Goal: Information Seeking & Learning: Check status

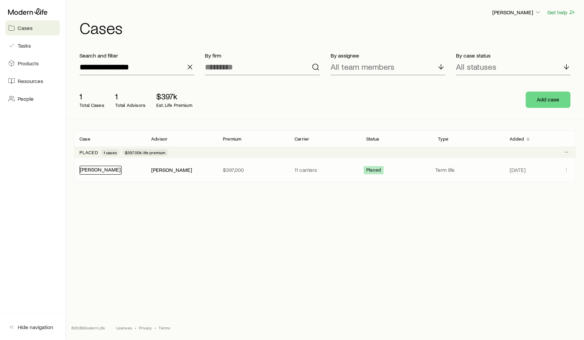
click at [102, 170] on link "[PERSON_NAME]" at bounding box center [100, 169] width 41 height 6
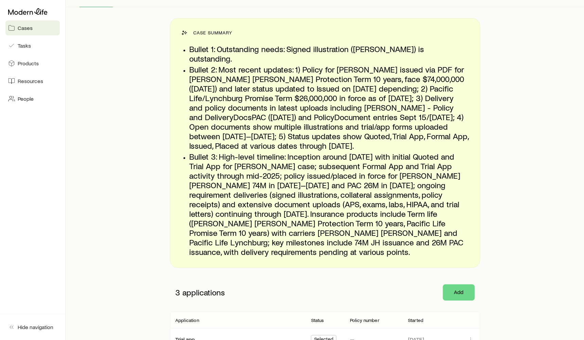
scroll to position [81, 0]
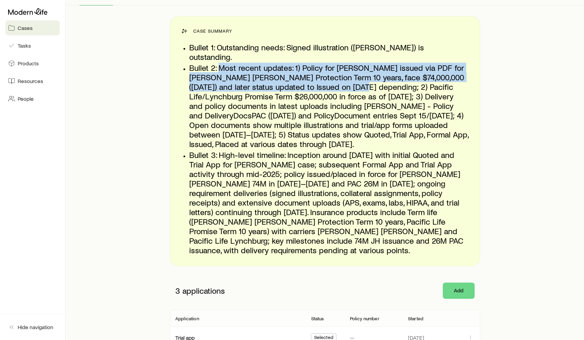
drag, startPoint x: 219, startPoint y: 57, endPoint x: 350, endPoint y: 74, distance: 132.4
click at [350, 74] on p "Bullet 2: Most recent updates: 1) Policy for [PERSON_NAME] issued via PDF for […" at bounding box center [329, 106] width 280 height 86
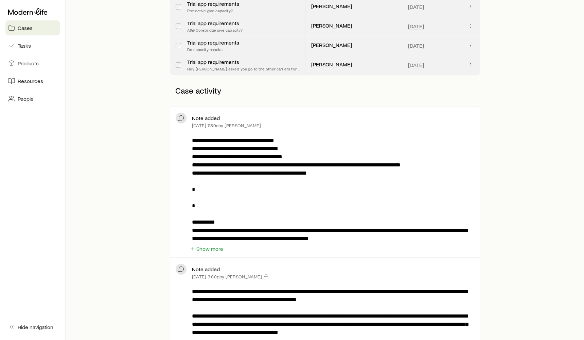
scroll to position [2167, 0]
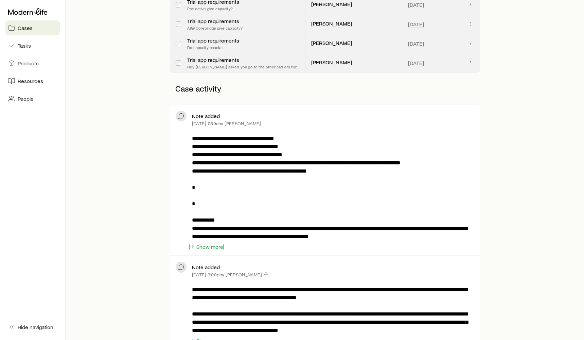
click at [218, 243] on button "Show more" at bounding box center [206, 246] width 34 height 6
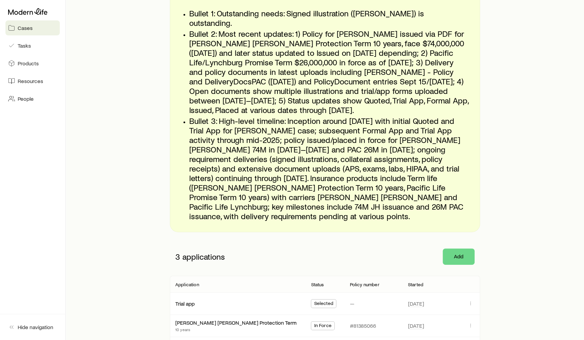
scroll to position [0, 0]
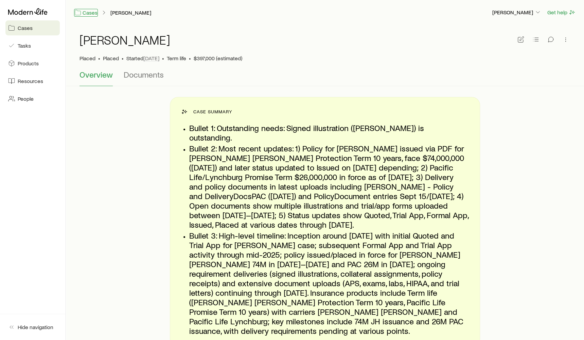
click at [86, 13] on link "Cases" at bounding box center [86, 13] width 24 height 8
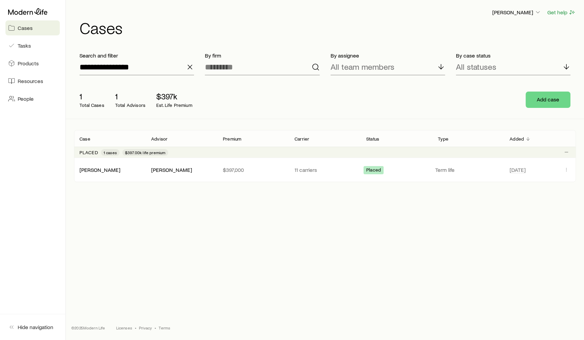
click at [188, 69] on icon "button" at bounding box center [190, 67] width 8 height 8
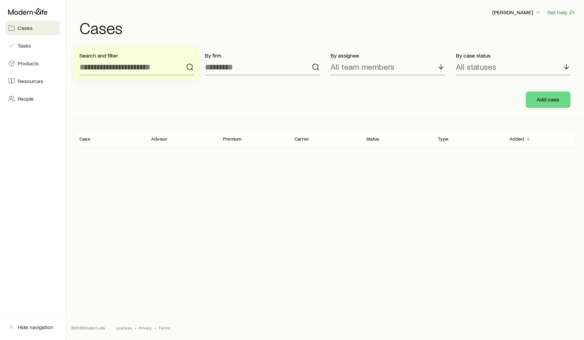
click at [146, 40] on div "[PERSON_NAME] Get help Cases" at bounding box center [325, 22] width 502 height 44
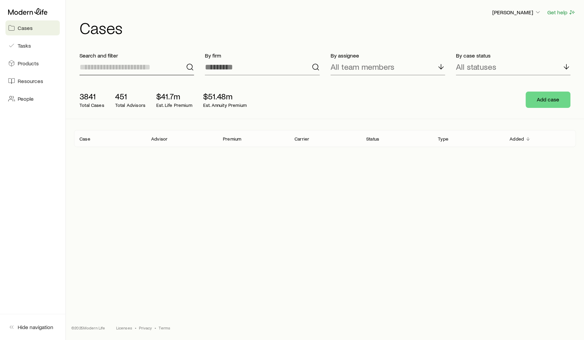
click at [145, 67] on input at bounding box center [137, 67] width 115 height 16
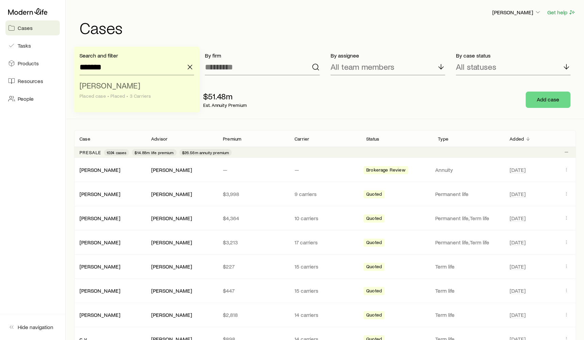
click at [135, 100] on li "[PERSON_NAME] Placed case • Placed • 3 Carriers" at bounding box center [135, 91] width 111 height 26
type input "**********"
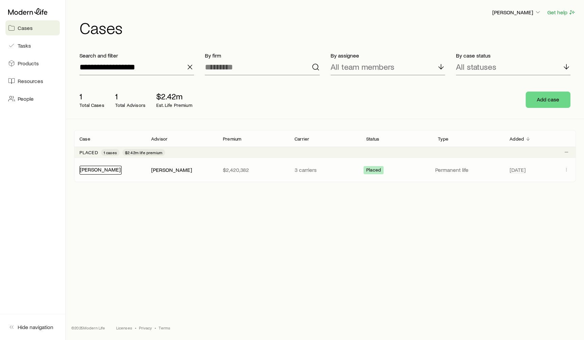
click at [115, 168] on link "[PERSON_NAME]" at bounding box center [100, 169] width 41 height 6
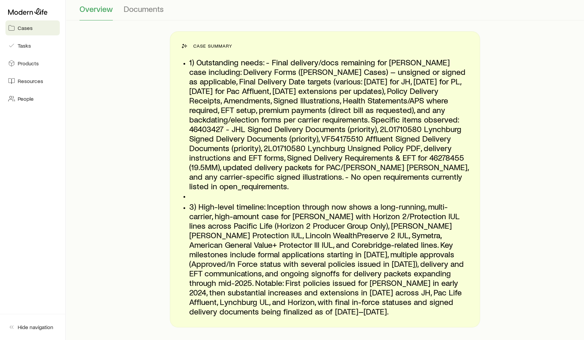
scroll to position [46, 0]
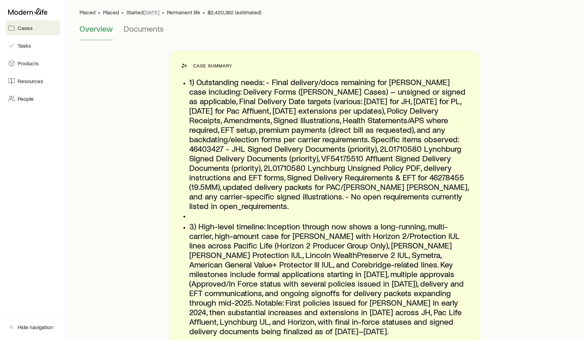
click at [275, 82] on p "1) Outstanding needs: - Final delivery/docs remaining for [PERSON_NAME] case in…" at bounding box center [329, 143] width 280 height 133
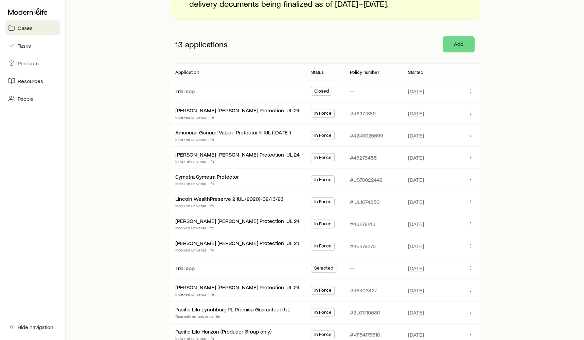
scroll to position [0, 0]
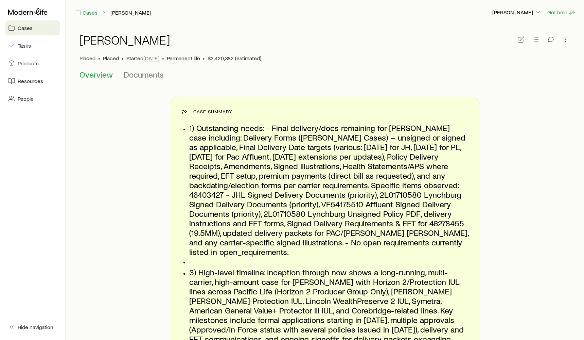
click at [411, 163] on p "1) Outstanding needs: - Final delivery/docs remaining for [PERSON_NAME] case in…" at bounding box center [329, 189] width 280 height 133
click at [83, 13] on link "Cases" at bounding box center [86, 13] width 24 height 8
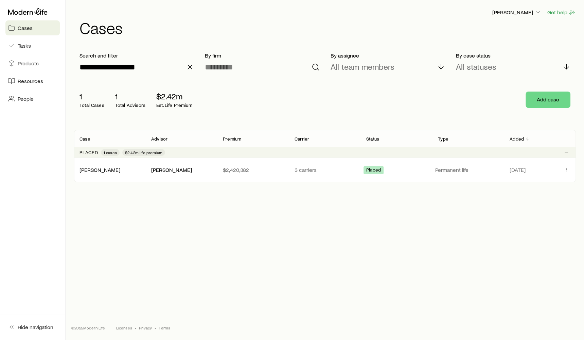
click at [194, 69] on div "**********" at bounding box center [136, 64] width 125 height 34
click at [192, 69] on icon "button" at bounding box center [190, 67] width 8 height 8
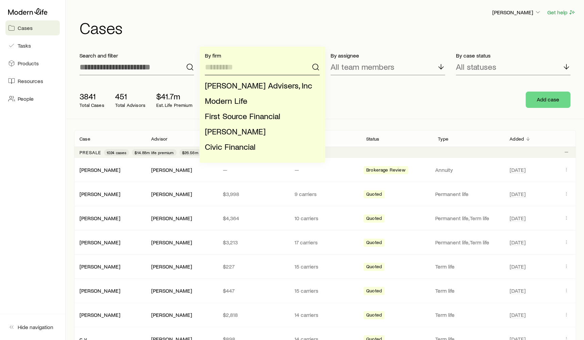
click at [226, 70] on input at bounding box center [262, 67] width 115 height 16
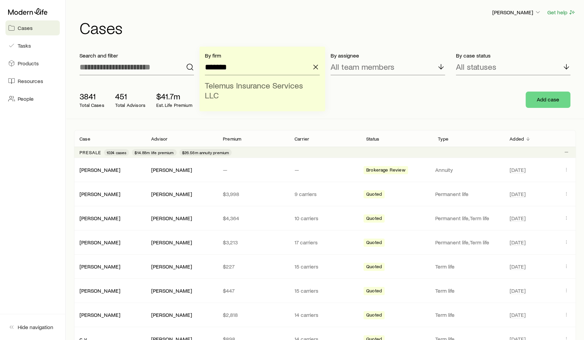
click at [257, 89] on span "Telemus Insurance Services LLC" at bounding box center [254, 90] width 98 height 20
type input "**********"
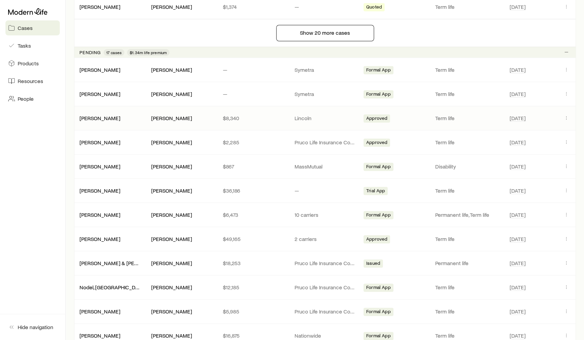
scroll to position [626, 0]
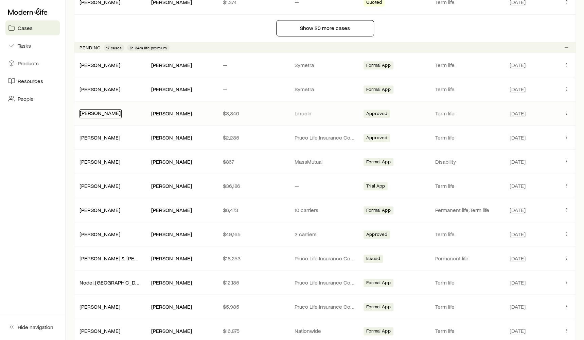
click at [93, 109] on link "[PERSON_NAME]" at bounding box center [100, 112] width 41 height 6
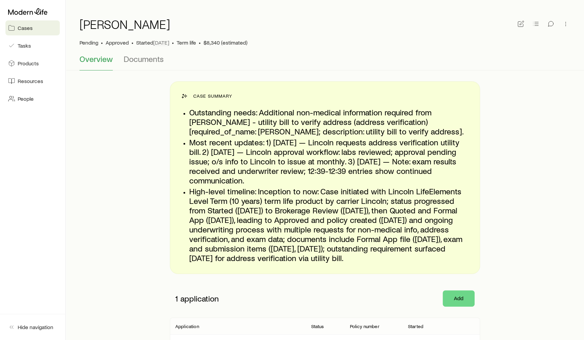
scroll to position [15, 0]
click at [263, 134] on p "Outstanding needs: Additional non-medical information required from [PERSON_NAM…" at bounding box center [329, 122] width 280 height 29
click at [310, 129] on p "Outstanding needs: Additional non-medical information required from [PERSON_NAM…" at bounding box center [329, 122] width 280 height 29
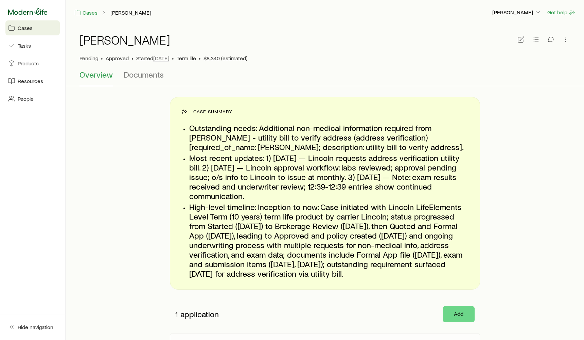
click at [34, 12] on icon at bounding box center [27, 11] width 39 height 7
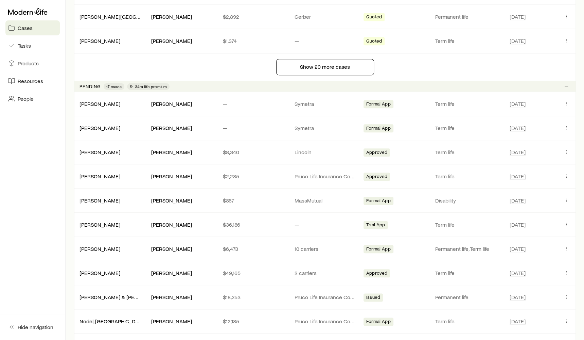
scroll to position [632, 0]
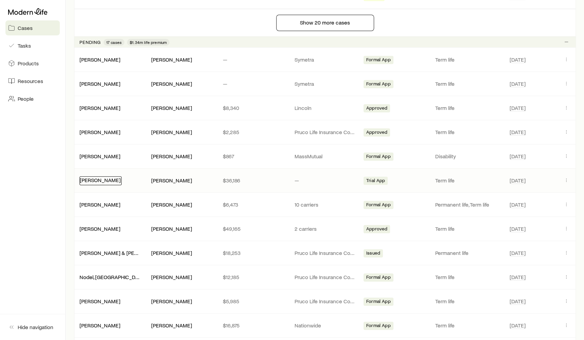
click at [105, 176] on link "[PERSON_NAME]" at bounding box center [100, 179] width 41 height 6
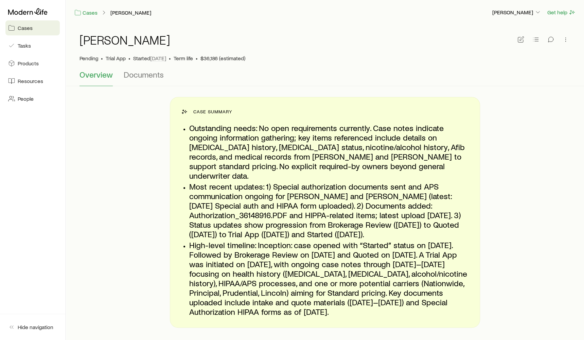
click at [237, 138] on p "Outstanding needs: No open requirements currently. Case notes indicate ongoing …" at bounding box center [329, 151] width 280 height 57
click at [274, 138] on p "Outstanding needs: No open requirements currently. Case notes indicate ongoing …" at bounding box center [329, 151] width 280 height 57
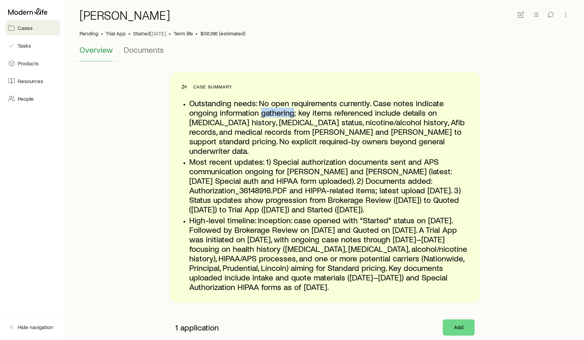
scroll to position [27, 0]
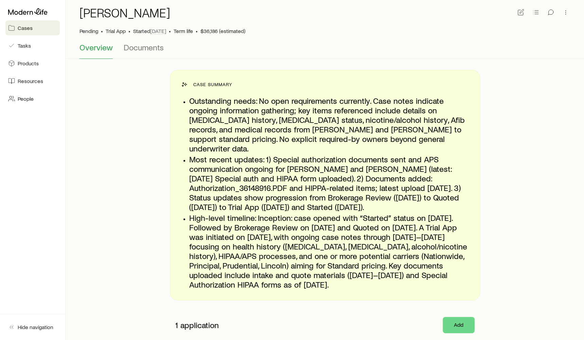
click at [333, 120] on p "Outstanding needs: No open requirements currently. Case notes indicate ongoing …" at bounding box center [329, 124] width 280 height 57
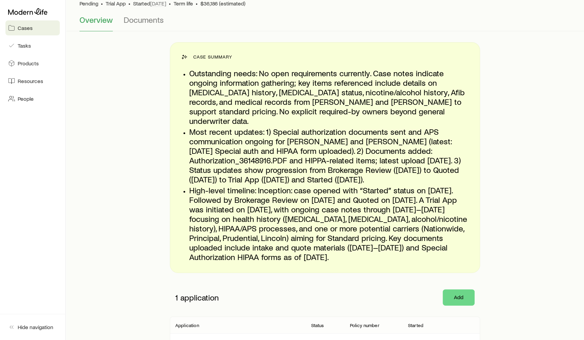
scroll to position [0, 0]
